Goal: Transaction & Acquisition: Purchase product/service

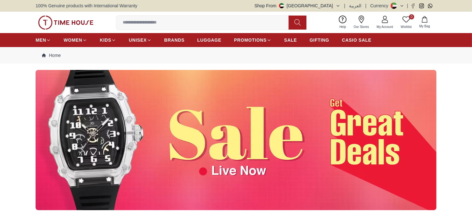
click at [70, 21] on img at bounding box center [65, 23] width 55 height 14
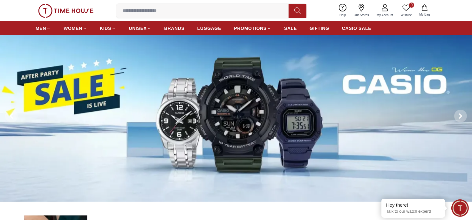
scroll to position [25, 0]
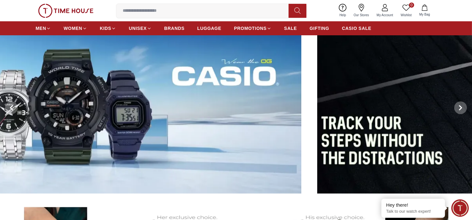
click at [86, 93] on img at bounding box center [65, 107] width 472 height 171
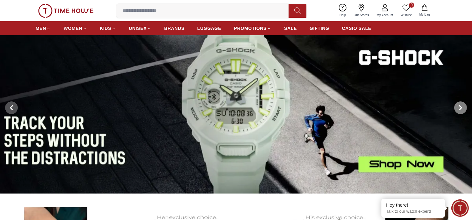
click at [458, 108] on icon at bounding box center [460, 107] width 5 height 5
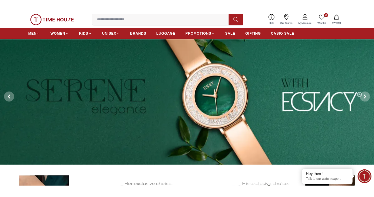
scroll to position [24, 0]
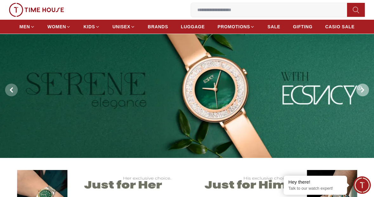
click at [357, 91] on span at bounding box center [363, 90] width 13 height 13
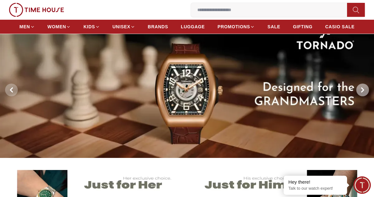
click at [358, 91] on span at bounding box center [363, 90] width 13 height 13
click at [359, 91] on span at bounding box center [363, 90] width 13 height 13
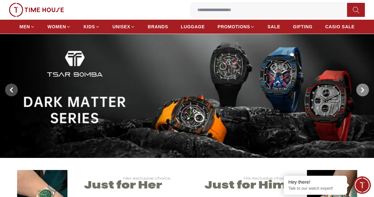
click at [359, 93] on span at bounding box center [363, 90] width 13 height 13
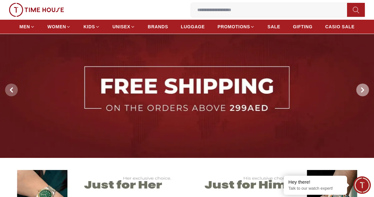
click at [359, 93] on span at bounding box center [363, 90] width 13 height 13
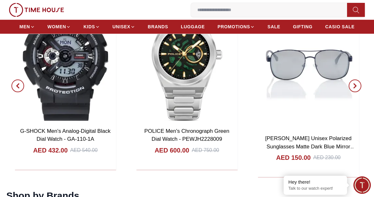
scroll to position [633, 0]
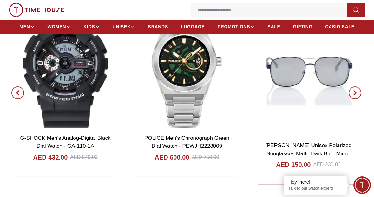
click at [10, 94] on button "button" at bounding box center [17, 92] width 23 height 183
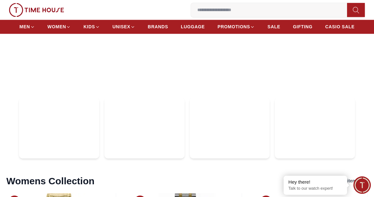
scroll to position [1783, 0]
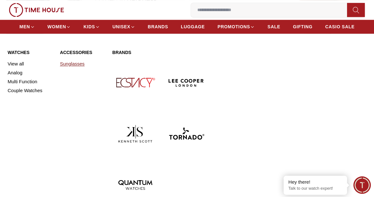
click at [73, 63] on link "Sunglasses" at bounding box center [82, 63] width 45 height 9
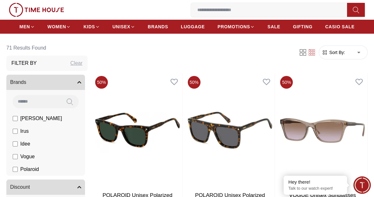
scroll to position [70, 0]
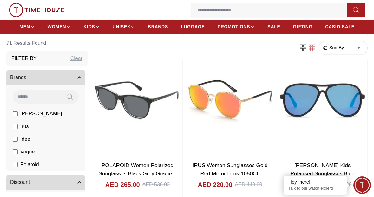
scroll to position [2535, 0]
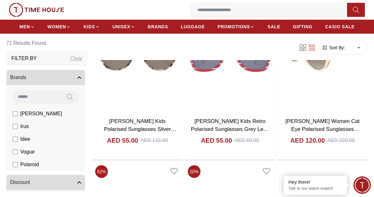
scroll to position [3718, 0]
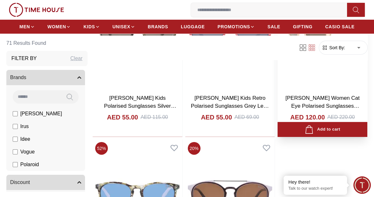
click at [318, 101] on link "[PERSON_NAME] Women Cat Eye Polarised Sunglasses Gr.Brown Lens - LC1007C03" at bounding box center [323, 106] width 74 height 22
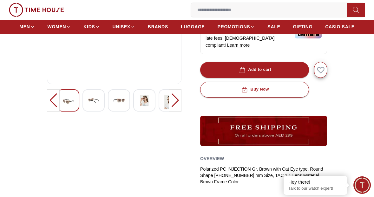
scroll to position [155, 0]
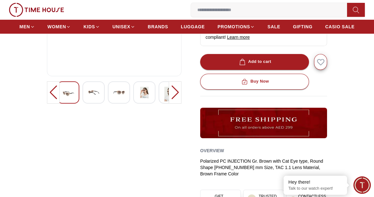
click at [74, 94] on div at bounding box center [68, 92] width 22 height 22
click at [143, 87] on img at bounding box center [144, 92] width 11 height 11
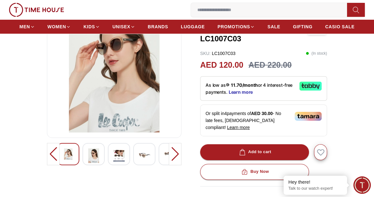
scroll to position [67, 0]
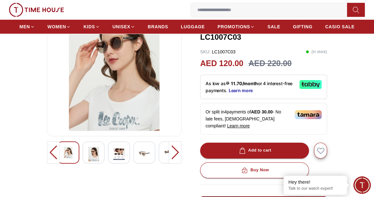
click at [118, 153] on img at bounding box center [118, 154] width 11 height 15
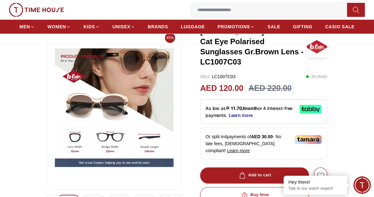
scroll to position [38, 0]
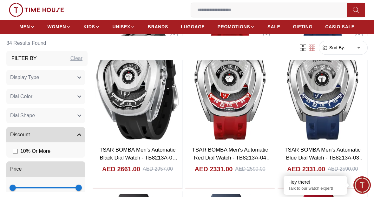
scroll to position [743, 0]
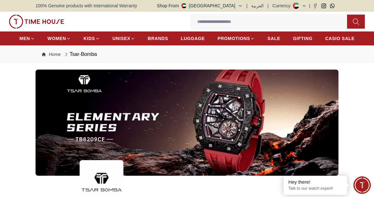
click at [39, 24] on img at bounding box center [36, 22] width 55 height 14
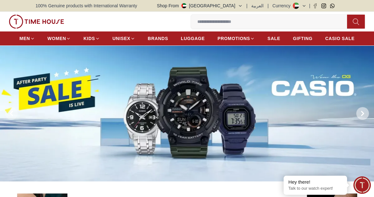
click at [368, 115] on span at bounding box center [363, 113] width 13 height 13
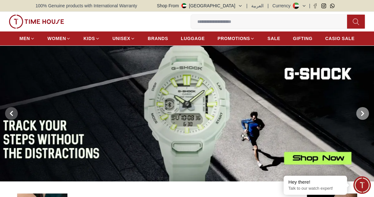
click at [367, 115] on span at bounding box center [363, 113] width 13 height 13
click at [362, 113] on icon at bounding box center [362, 113] width 5 height 5
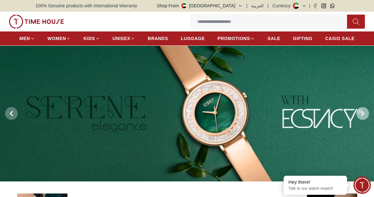
click at [362, 113] on icon at bounding box center [362, 113] width 5 height 5
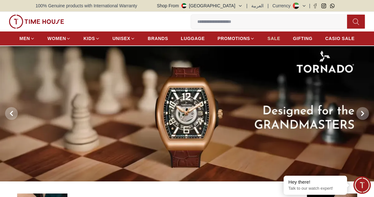
click at [272, 39] on span "SALE" at bounding box center [274, 38] width 13 height 6
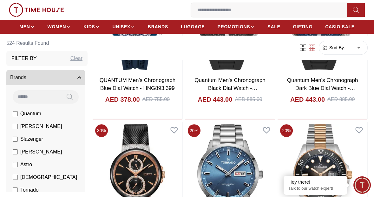
scroll to position [414, 0]
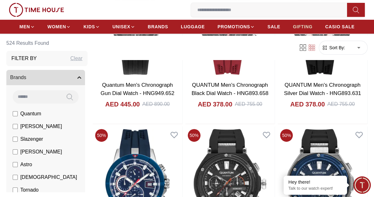
click at [296, 24] on span "GIFTING" at bounding box center [303, 27] width 20 height 6
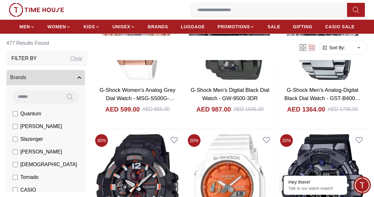
scroll to position [368, 0]
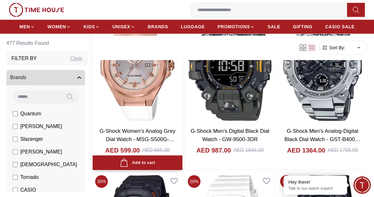
click at [159, 74] on img at bounding box center [138, 66] width 90 height 114
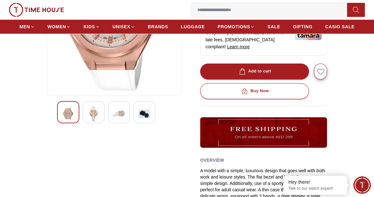
scroll to position [128, 0]
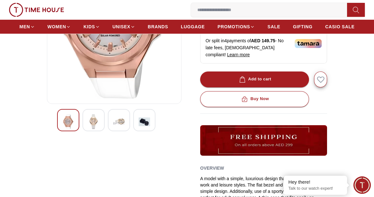
click at [90, 119] on img at bounding box center [93, 121] width 11 height 15
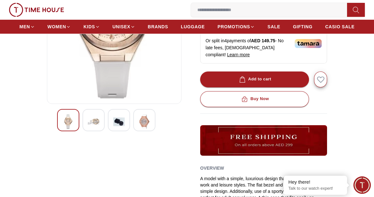
click at [117, 122] on img at bounding box center [118, 121] width 11 height 15
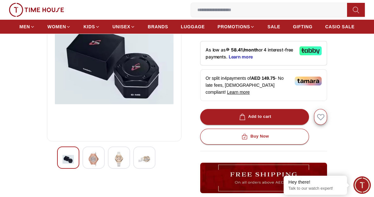
scroll to position [102, 0]
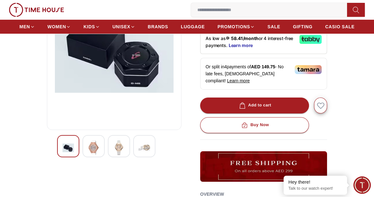
click at [149, 147] on img at bounding box center [144, 147] width 11 height 15
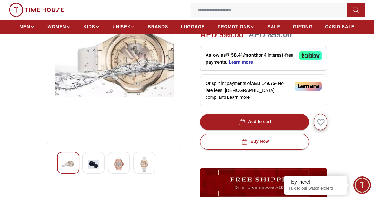
scroll to position [87, 0]
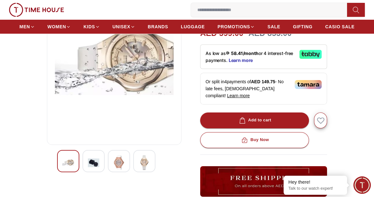
click at [116, 163] on img at bounding box center [118, 162] width 11 height 15
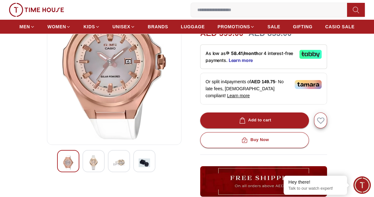
click at [98, 160] on img at bounding box center [93, 162] width 11 height 15
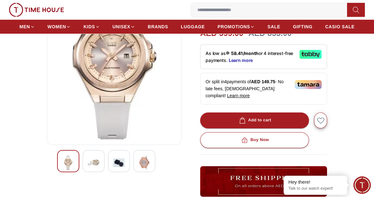
click at [71, 159] on img at bounding box center [68, 162] width 11 height 15
click at [65, 154] on div at bounding box center [68, 161] width 22 height 22
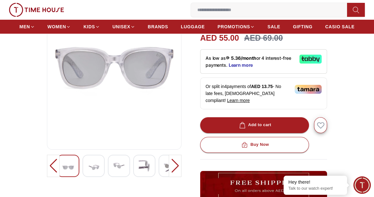
scroll to position [90, 0]
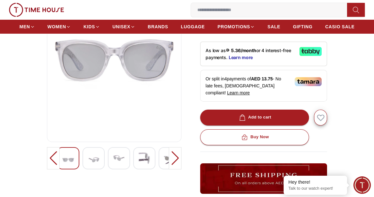
click at [115, 160] on img at bounding box center [118, 157] width 11 height 11
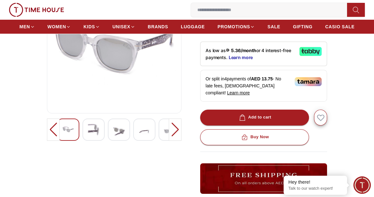
click at [100, 126] on div at bounding box center [94, 129] width 22 height 22
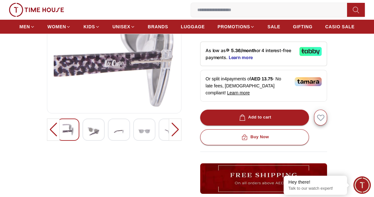
click at [116, 127] on img at bounding box center [118, 131] width 11 height 15
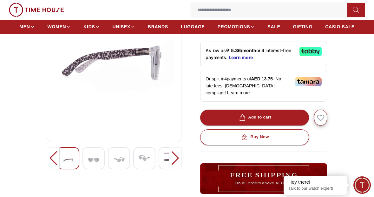
click at [156, 158] on div at bounding box center [114, 158] width 114 height 22
click at [165, 158] on img at bounding box center [169, 157] width 11 height 11
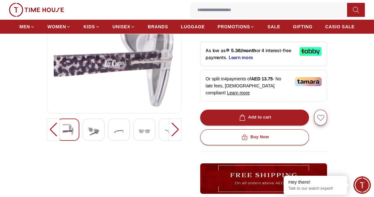
click at [161, 129] on div at bounding box center [170, 129] width 22 height 22
